Goal: Communication & Community: Ask a question

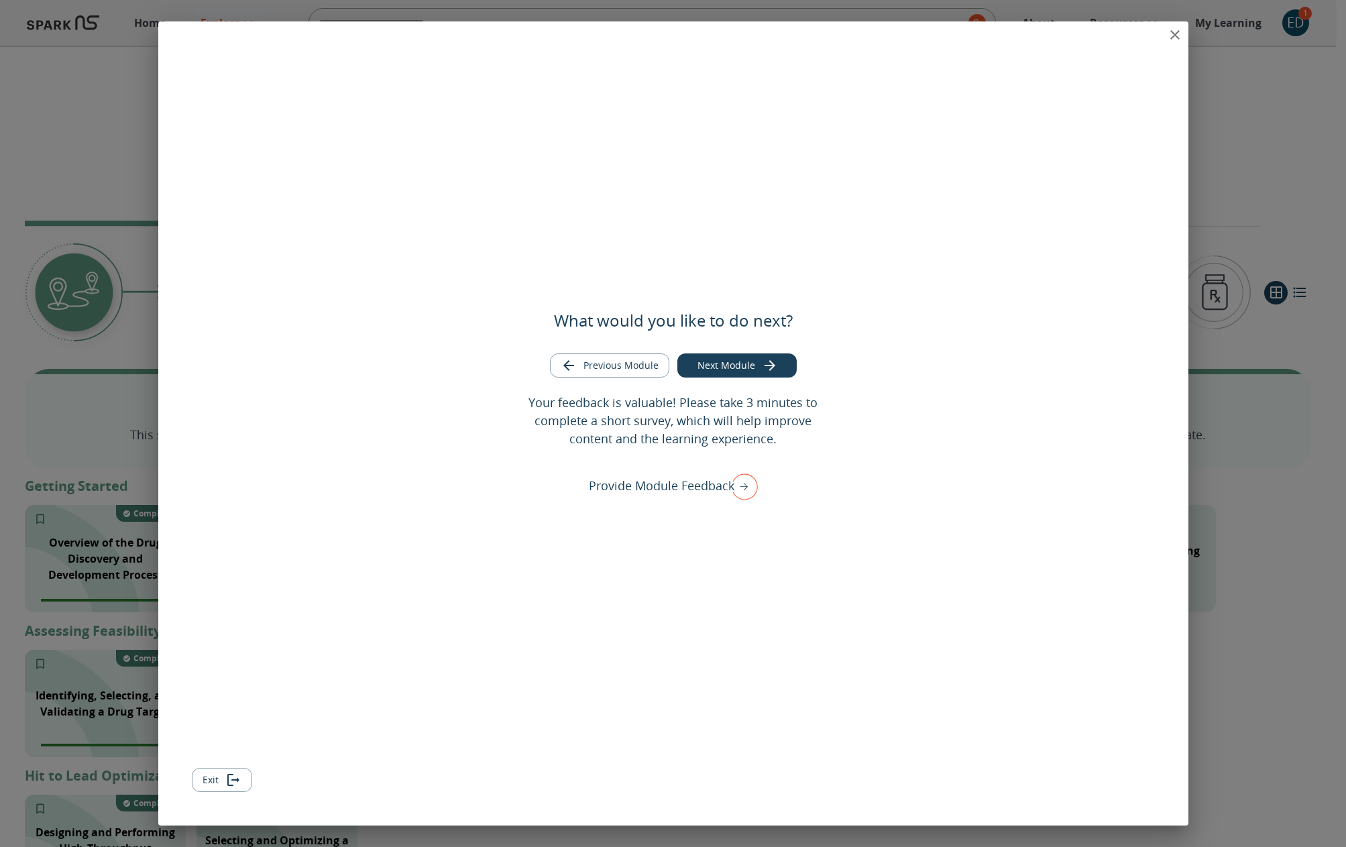
click at [223, 780] on button "Exit" at bounding box center [222, 780] width 60 height 25
click at [217, 777] on button "Exit" at bounding box center [222, 780] width 60 height 25
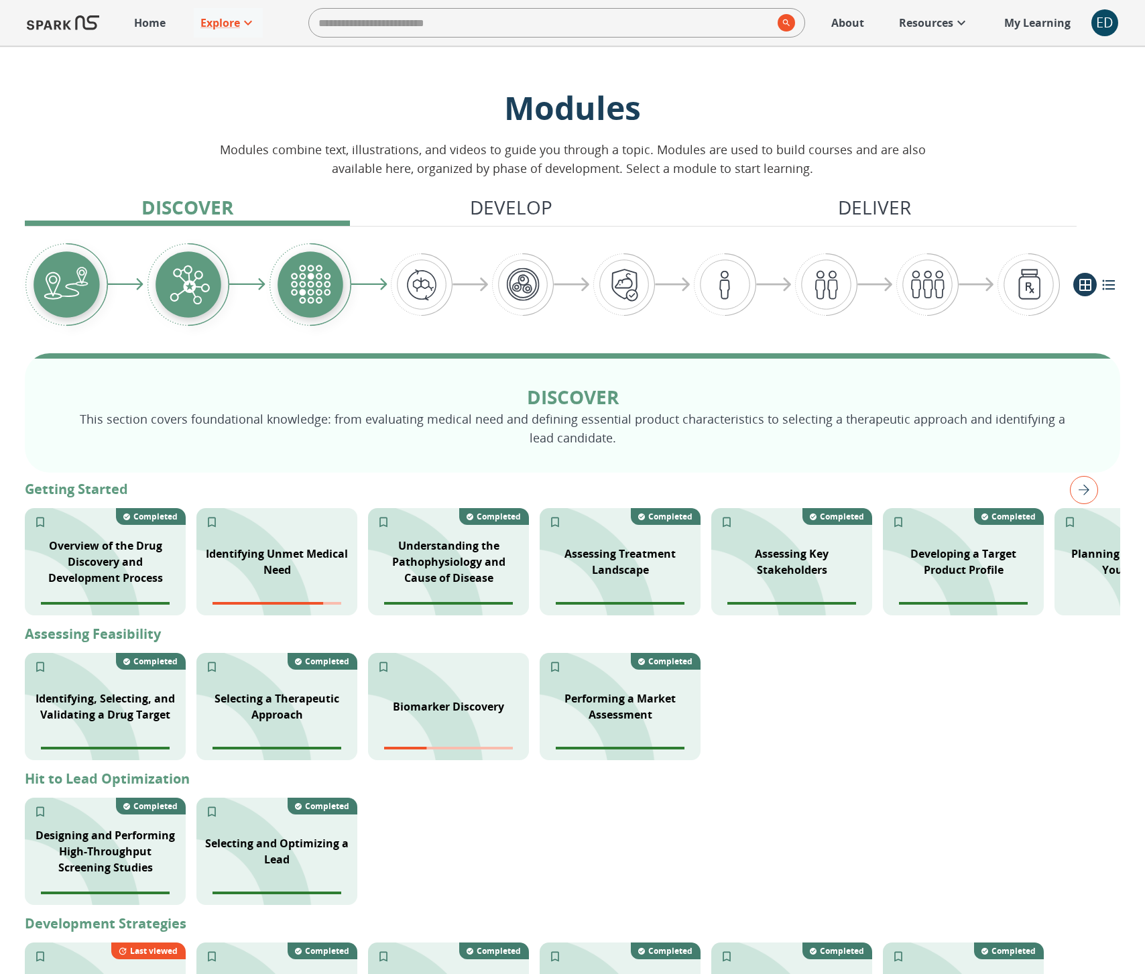
click at [1099, 21] on div "ED" at bounding box center [1105, 22] width 27 height 27
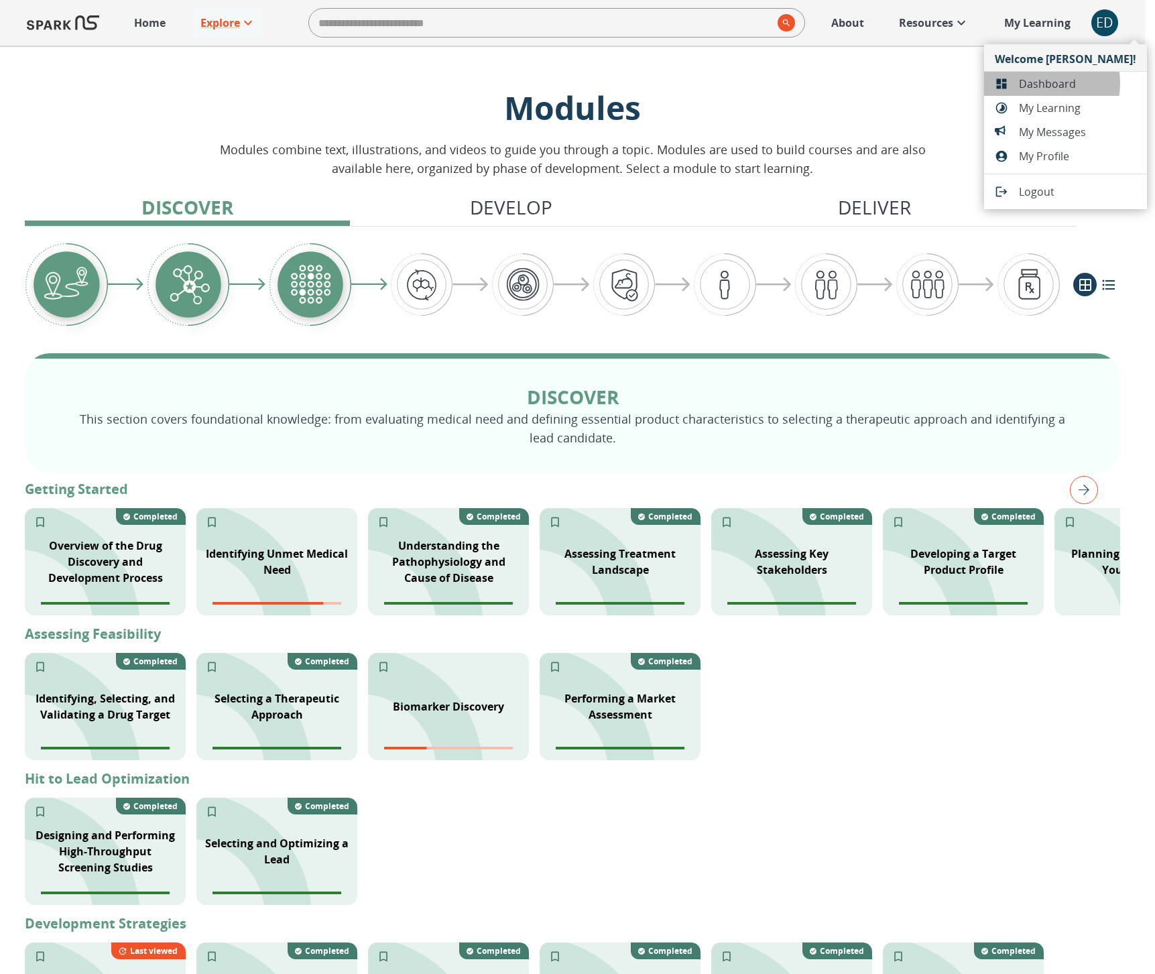
click at [1040, 83] on span "Dashboard" at bounding box center [1077, 84] width 117 height 16
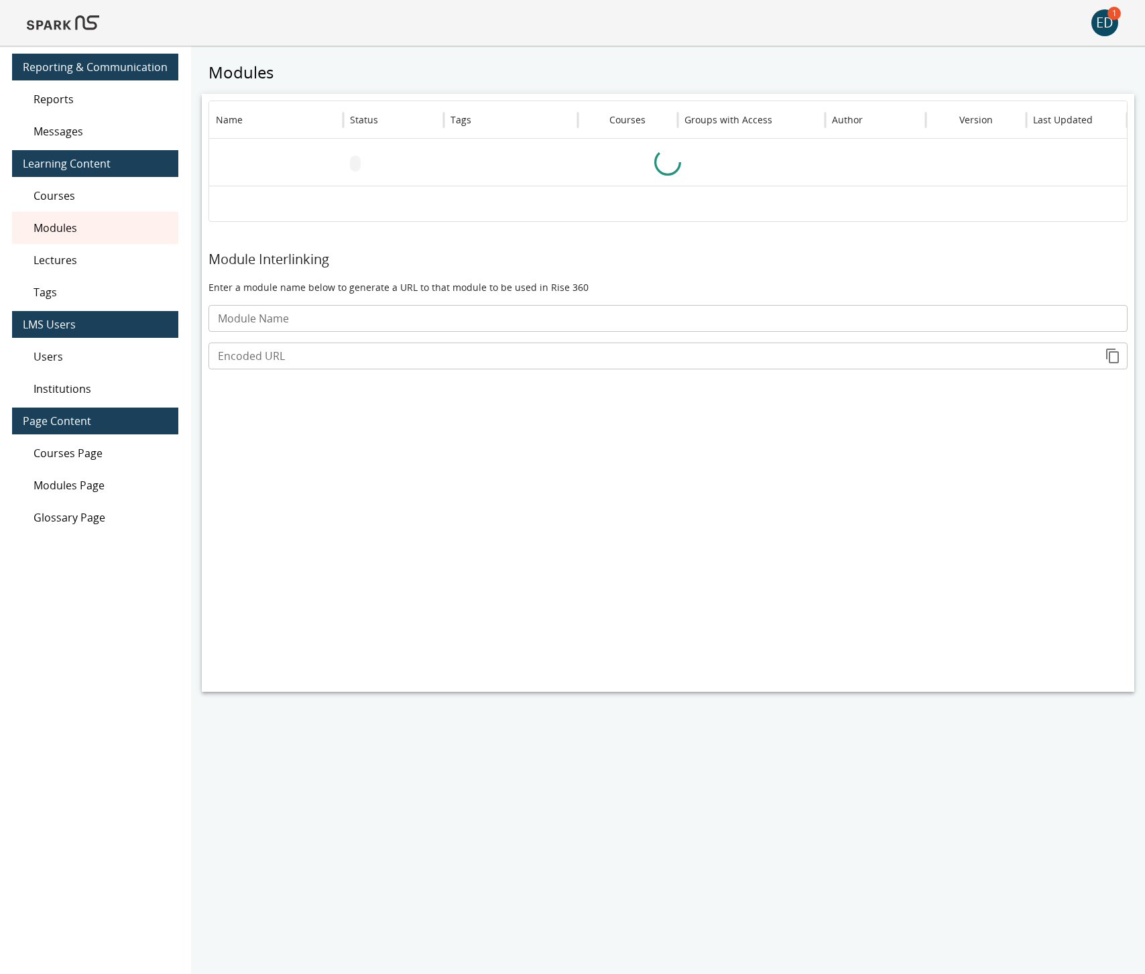
click at [125, 135] on span "Messages" at bounding box center [101, 131] width 134 height 16
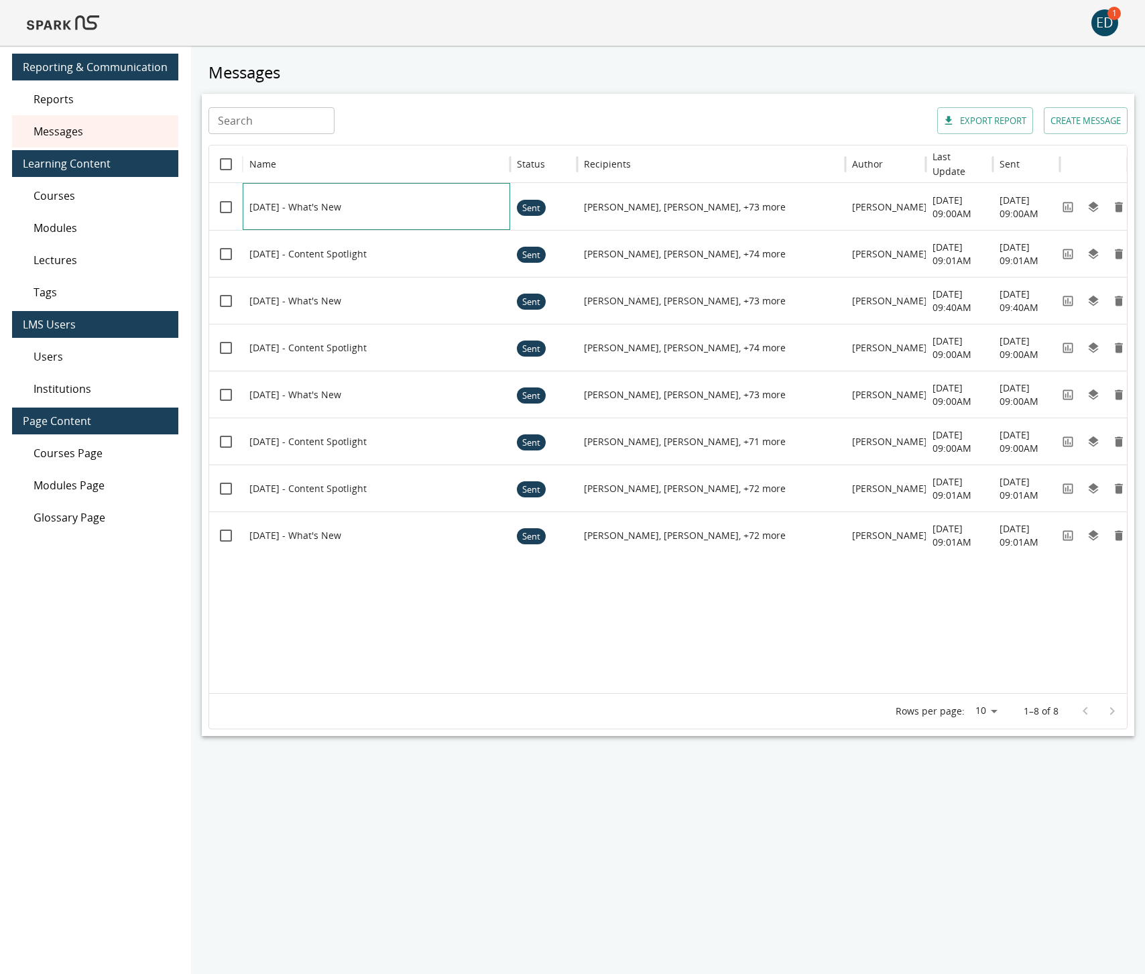
click at [366, 213] on div at bounding box center [383, 207] width 268 height 46
click at [416, 209] on div at bounding box center [383, 207] width 268 height 46
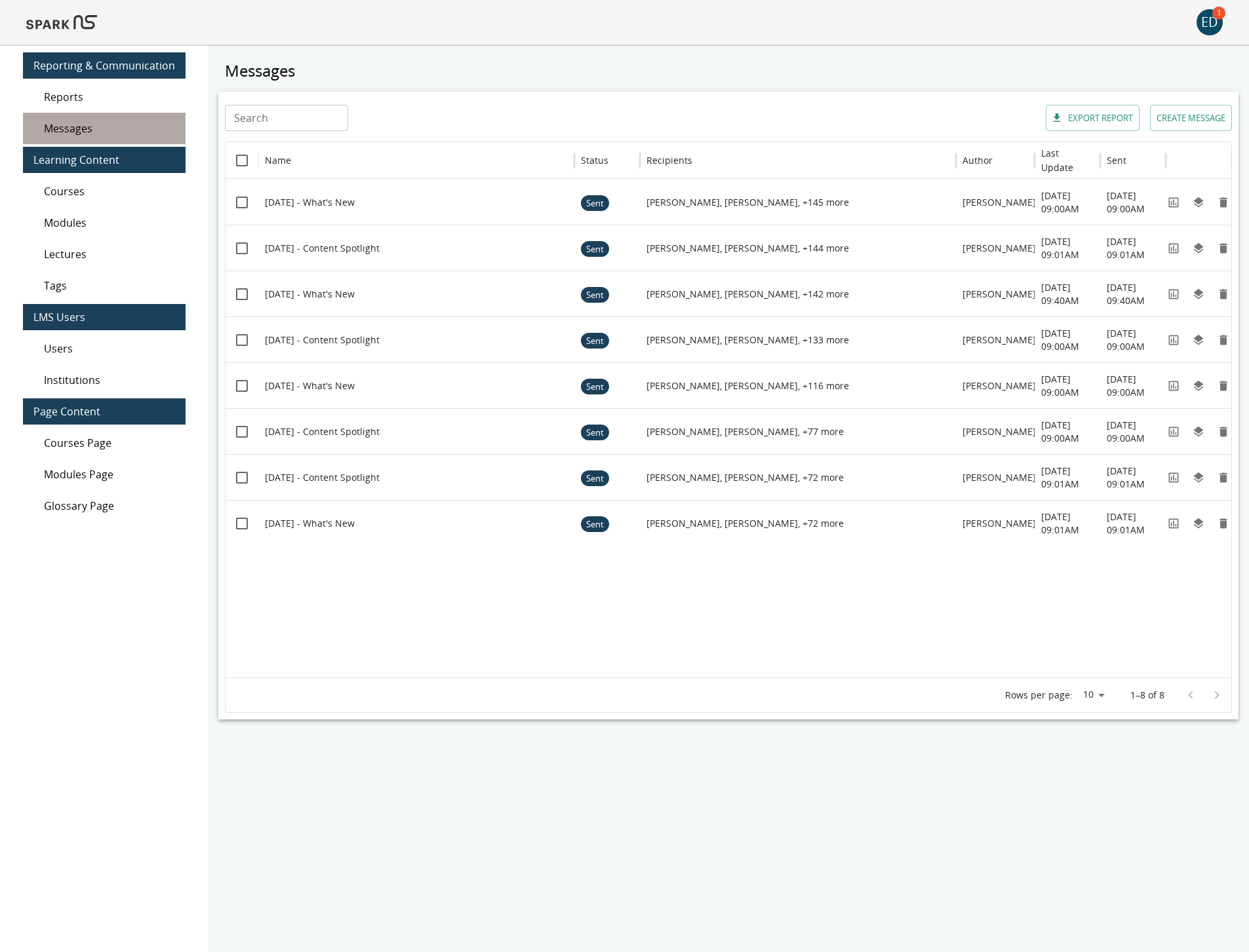
click at [114, 125] on span "Messages" at bounding box center [109, 128] width 131 height 16
click at [1129, 21] on div "ED" at bounding box center [1209, 22] width 26 height 26
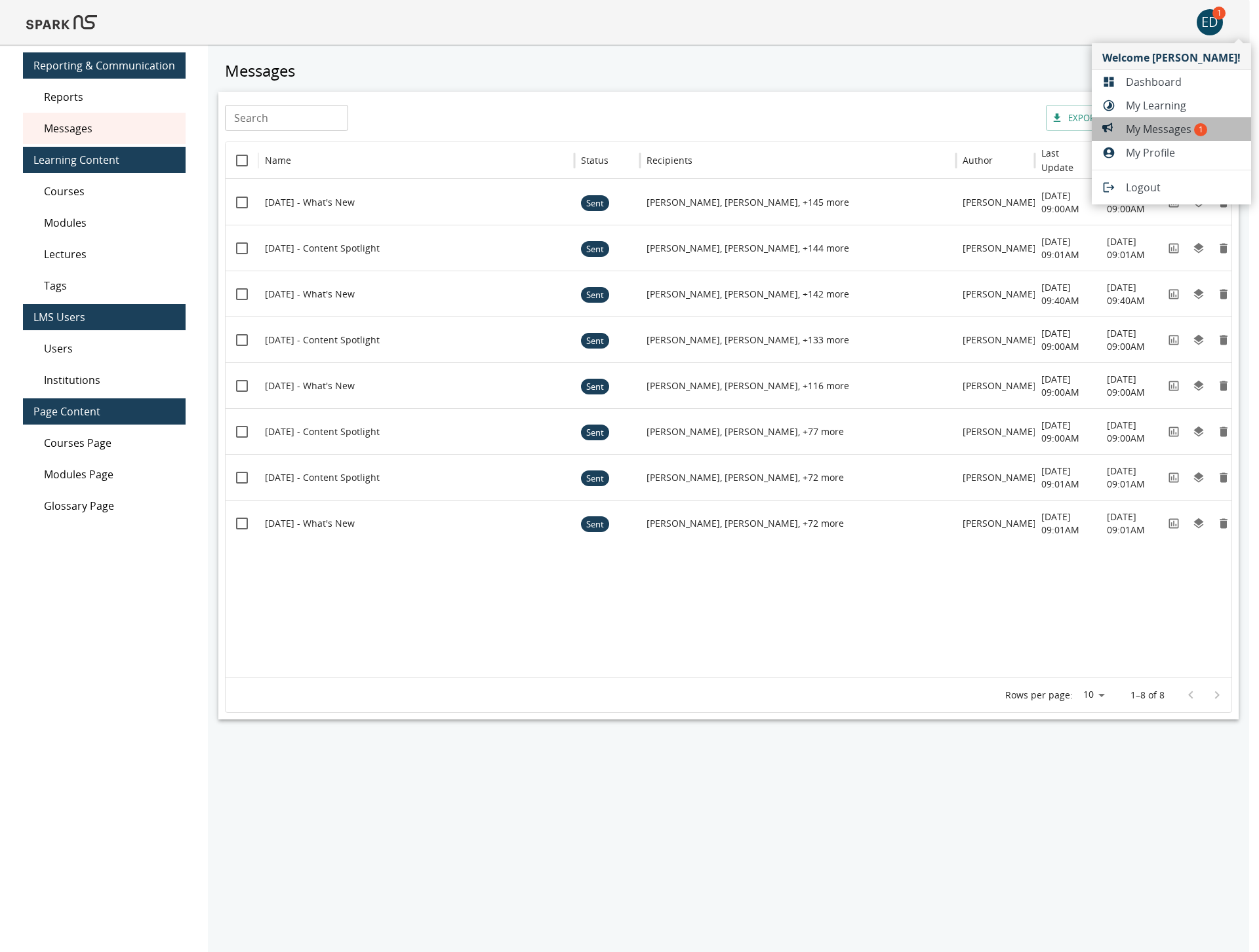
click at [1129, 129] on span "My Messages 1" at bounding box center [1182, 129] width 114 height 16
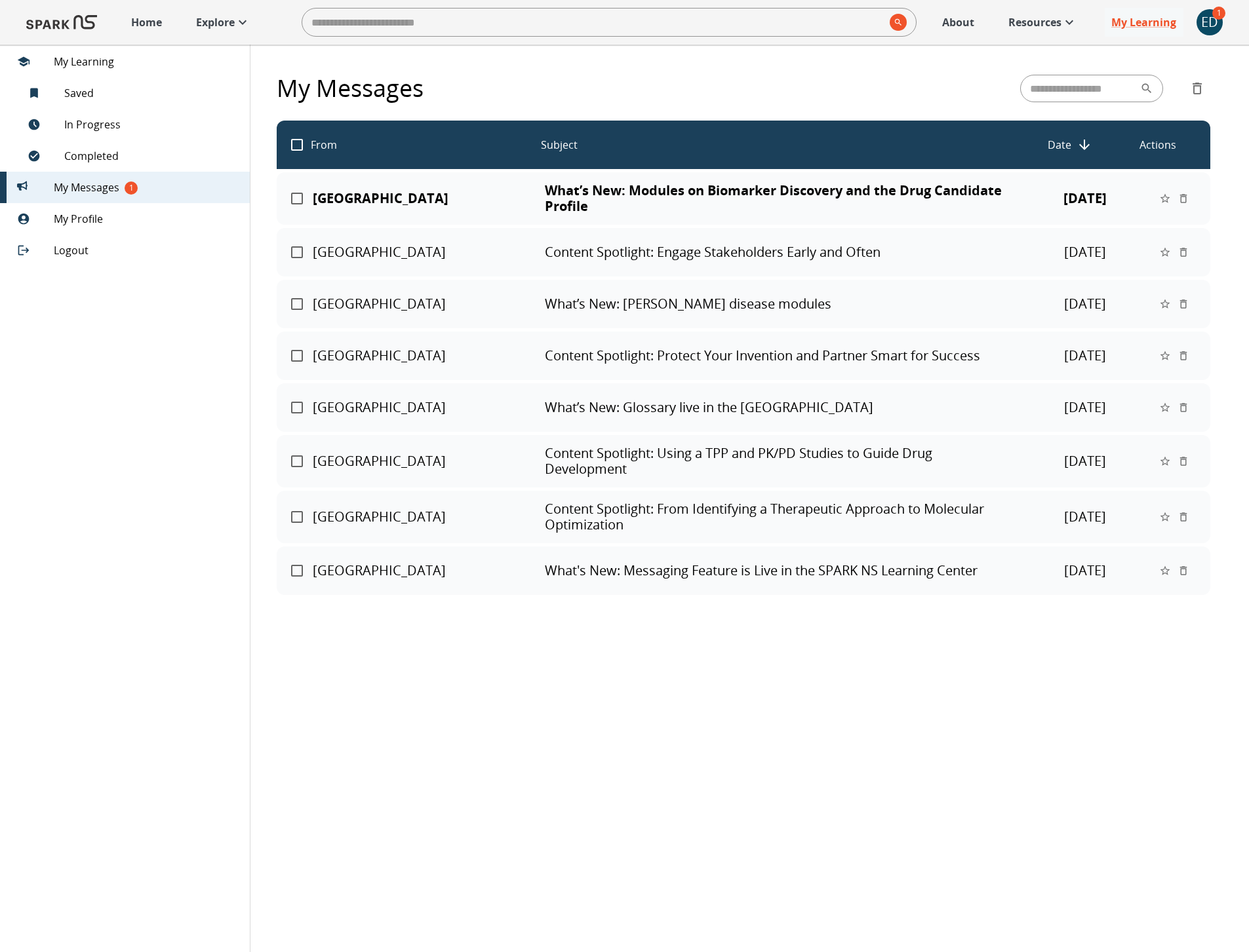
click at [363, 195] on p "[GEOGRAPHIC_DATA]" at bounding box center [427, 198] width 230 height 16
